Goal: Check status: Check status

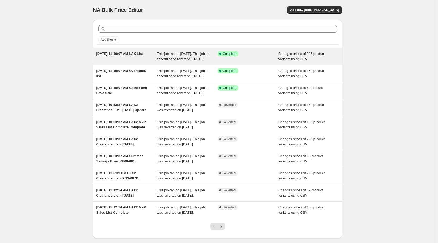
click at [196, 57] on span "This job ran on [DATE]. This job is scheduled to revert on [DATE]." at bounding box center [182, 56] width 51 height 9
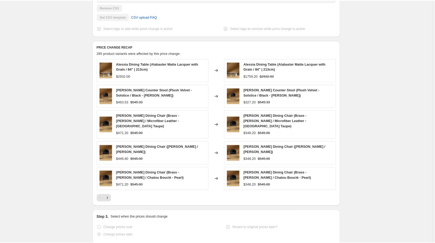
scroll to position [218, 0]
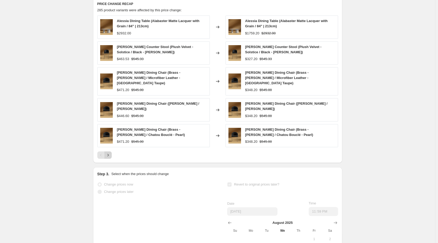
click at [111, 154] on icon "Next" at bounding box center [107, 154] width 5 height 5
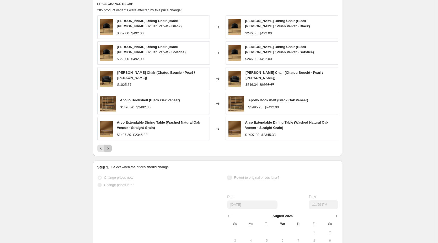
click at [111, 151] on icon "Next" at bounding box center [107, 147] width 5 height 5
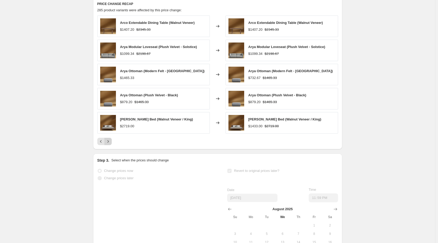
click at [111, 144] on icon "Next" at bounding box center [107, 141] width 5 height 5
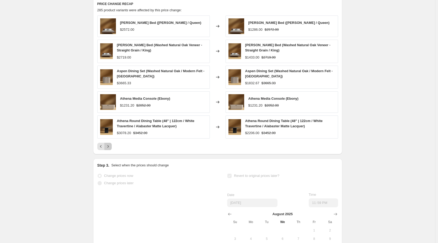
click at [110, 149] on icon "Next" at bounding box center [107, 146] width 5 height 5
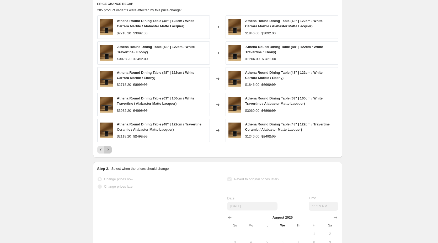
click at [110, 152] on icon "Next" at bounding box center [107, 149] width 5 height 5
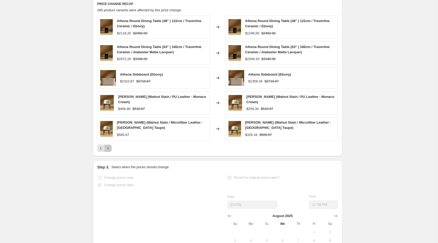
click at [110, 151] on icon "Next" at bounding box center [107, 147] width 5 height 5
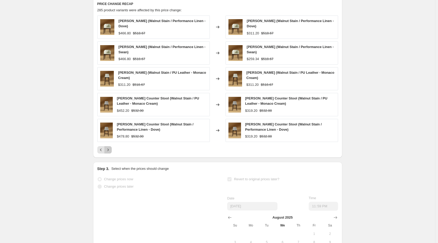
click at [110, 152] on icon "Next" at bounding box center [107, 149] width 5 height 5
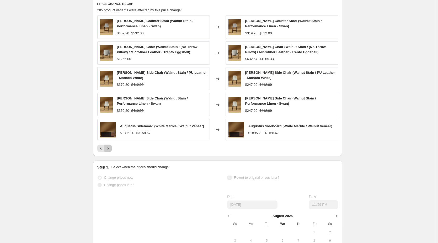
click at [110, 151] on icon "Next" at bounding box center [107, 147] width 5 height 5
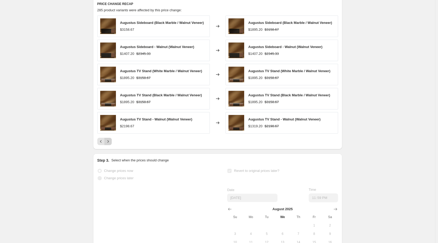
click at [110, 155] on div "Prices changed successfully This job successfully completed on [DATE] 11:23 AM.…" at bounding box center [215, 41] width 253 height 488
click at [109, 142] on icon "Next" at bounding box center [107, 141] width 1 height 2
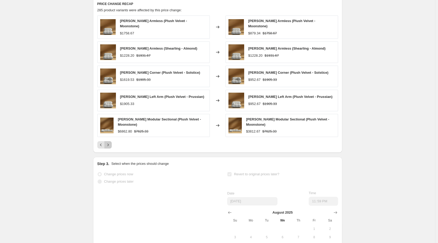
click at [109, 145] on icon "Next" at bounding box center [107, 144] width 5 height 5
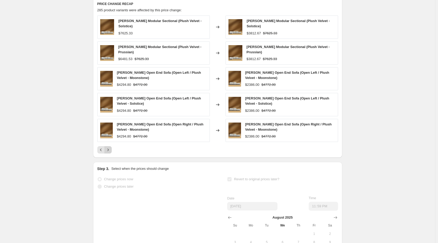
click at [109, 145] on div "[PERSON_NAME] Modular Sectional (Plush Velvet - Solstice) $7625.33 Changed to […" at bounding box center [217, 84] width 241 height 138
click at [110, 151] on icon "Next" at bounding box center [107, 149] width 5 height 5
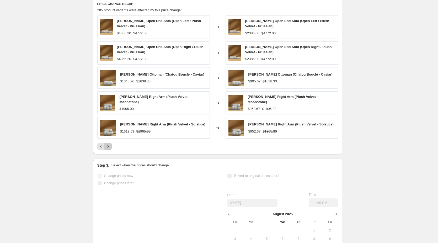
click at [110, 149] on icon "Next" at bounding box center [107, 146] width 5 height 5
